Goal: Task Accomplishment & Management: Use online tool/utility

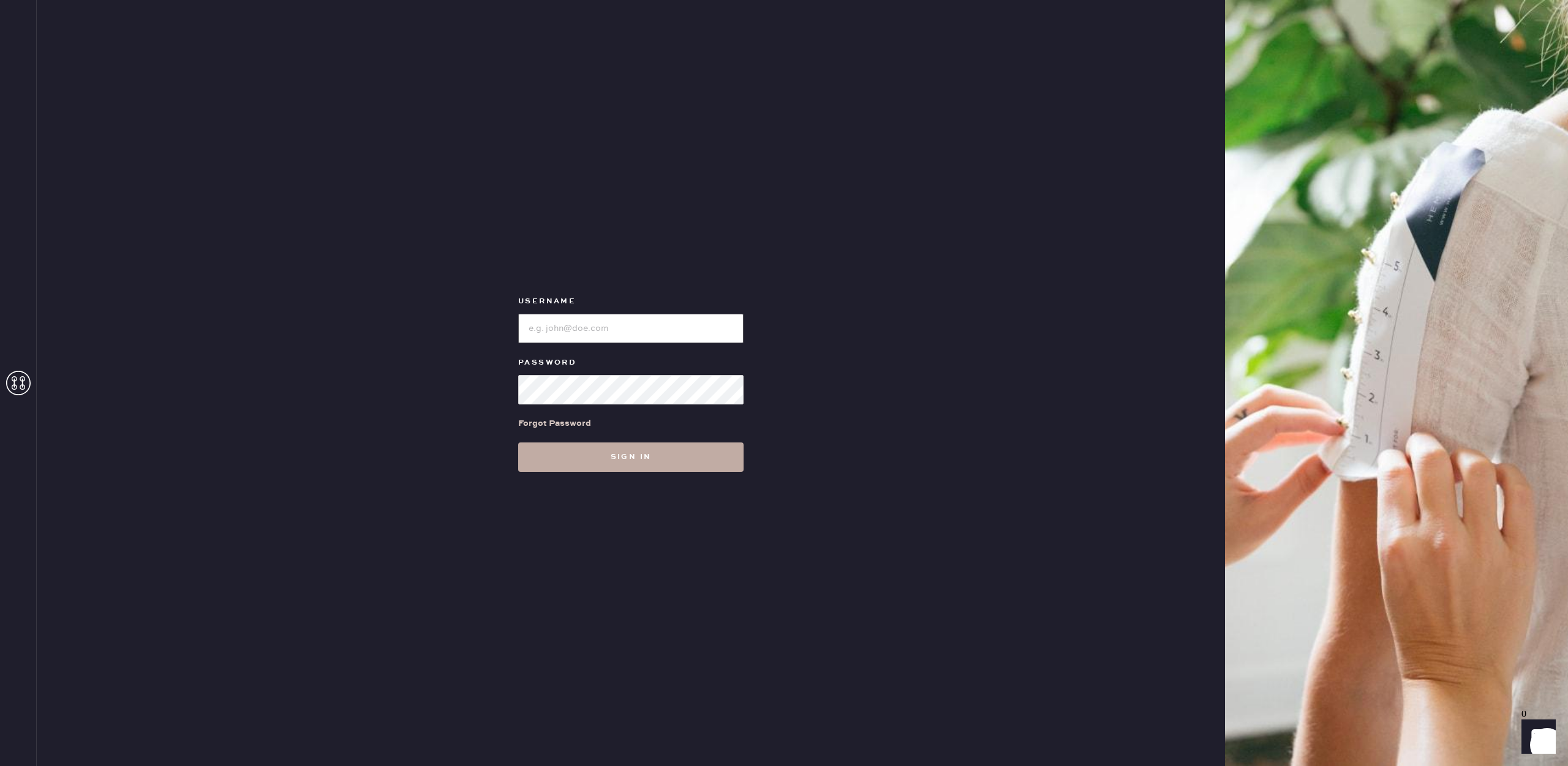
type input "reformationsouthcoastplaza"
click at [679, 465] on button "Sign in" at bounding box center [631, 457] width 226 height 29
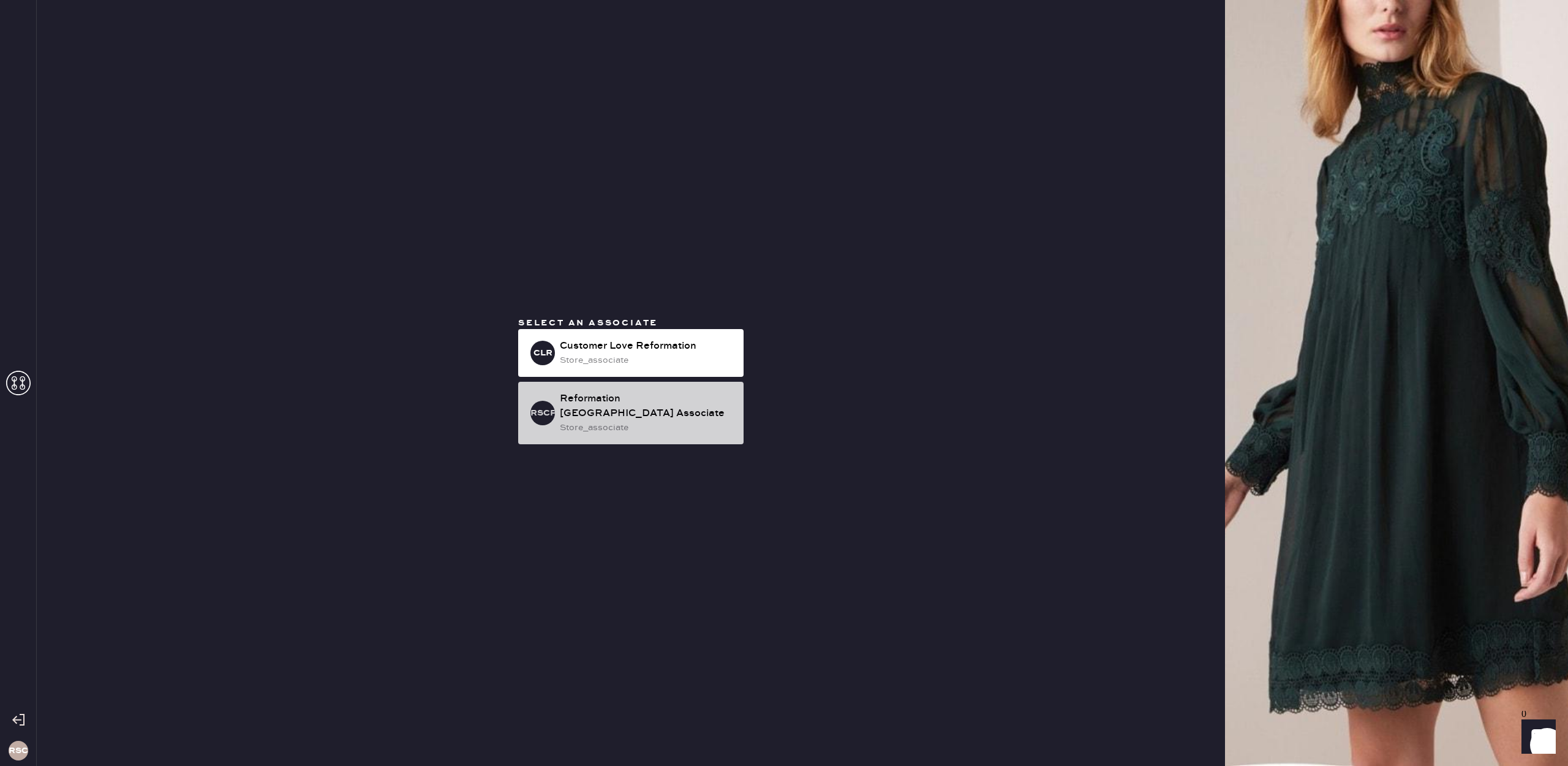
click at [661, 415] on div "Reformation [GEOGRAPHIC_DATA] Associate" at bounding box center [646, 406] width 174 height 29
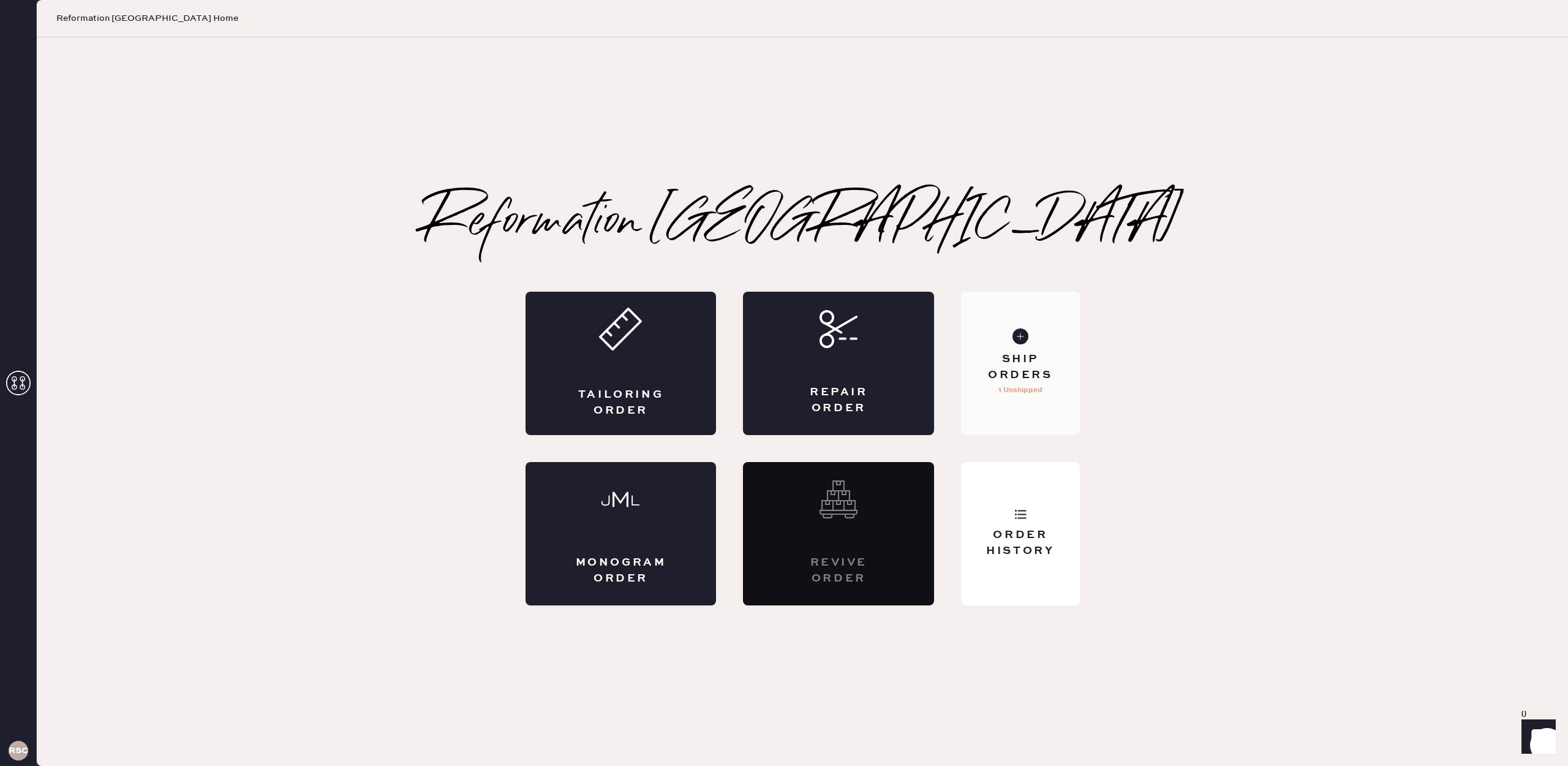
click at [1068, 371] on div "Ship Orders" at bounding box center [1020, 367] width 99 height 31
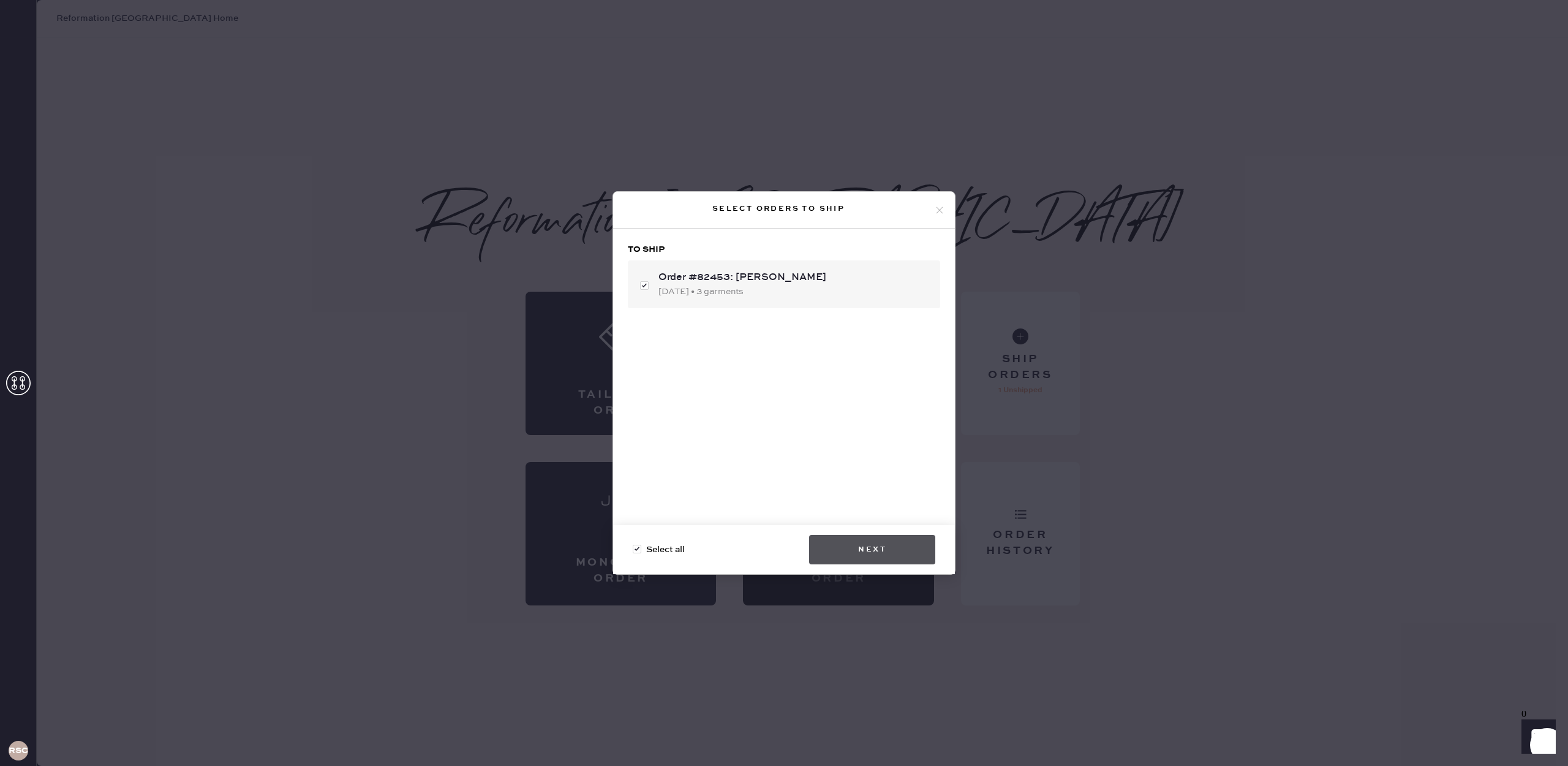
click at [906, 542] on button "Next" at bounding box center [872, 550] width 126 height 29
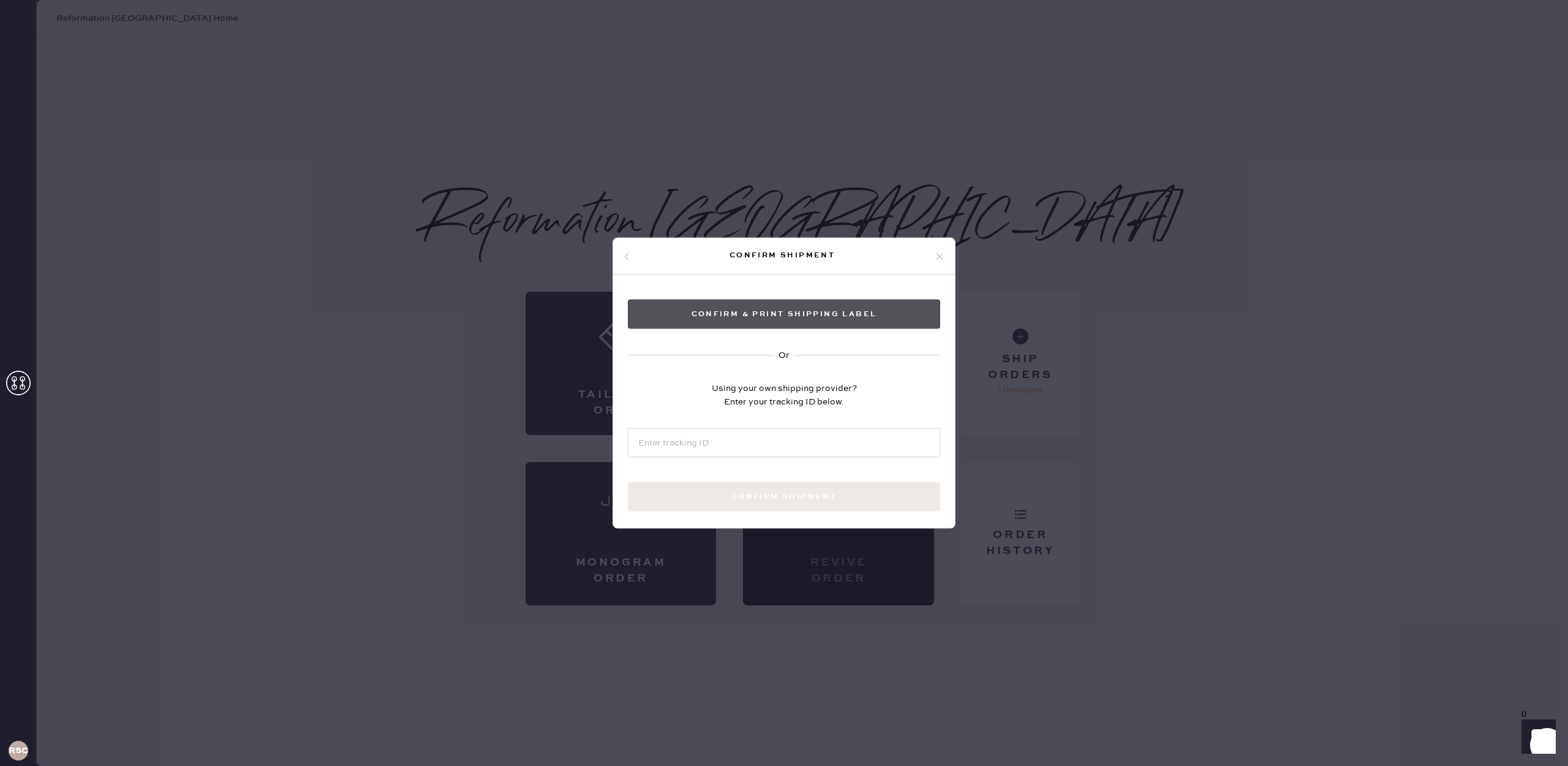
click at [699, 300] on button "Confirm & Print shipping label" at bounding box center [784, 314] width 312 height 29
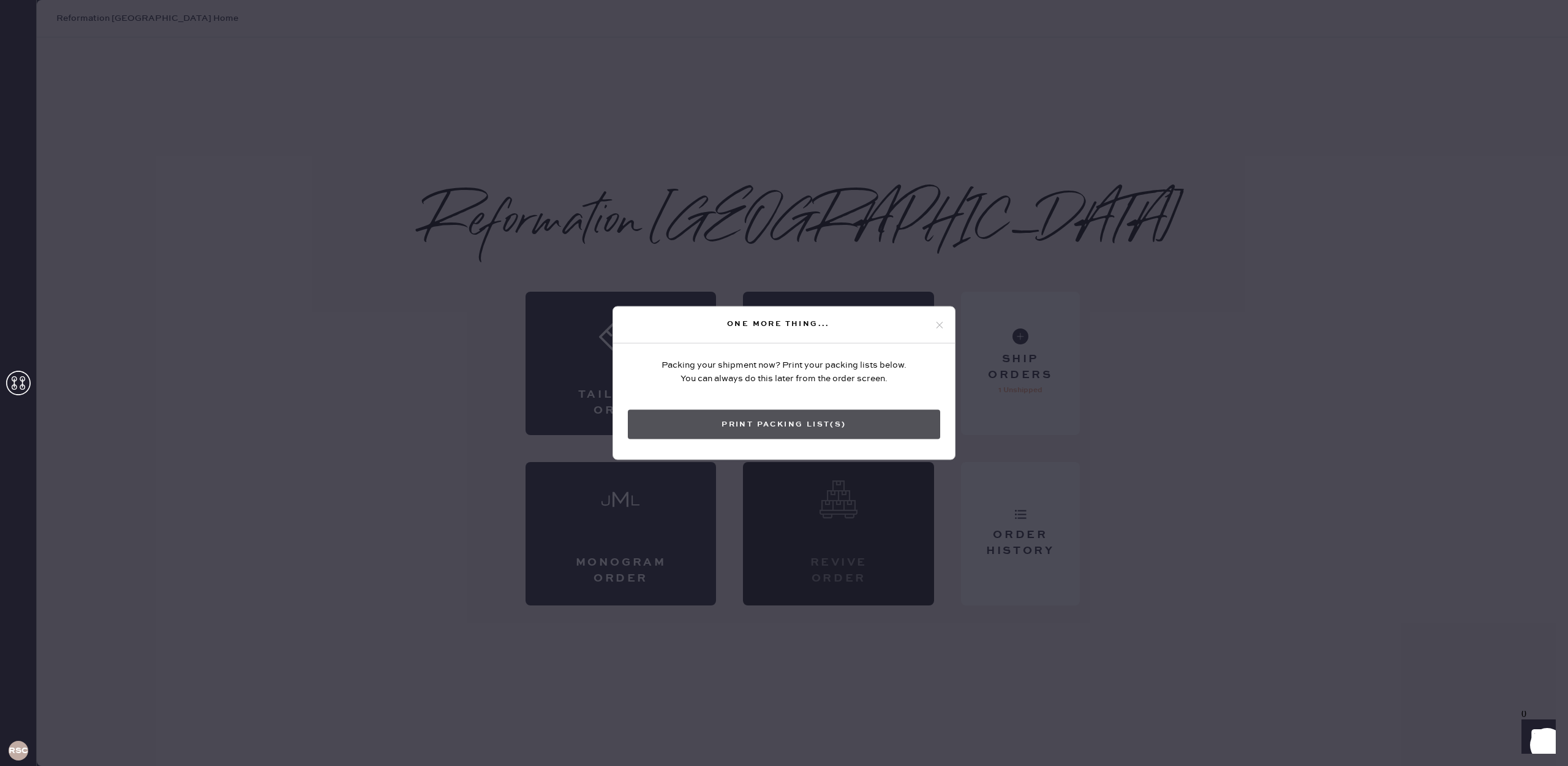
click at [797, 415] on button "Print Packing List(s)" at bounding box center [784, 425] width 312 height 29
